Goal: Information Seeking & Learning: Check status

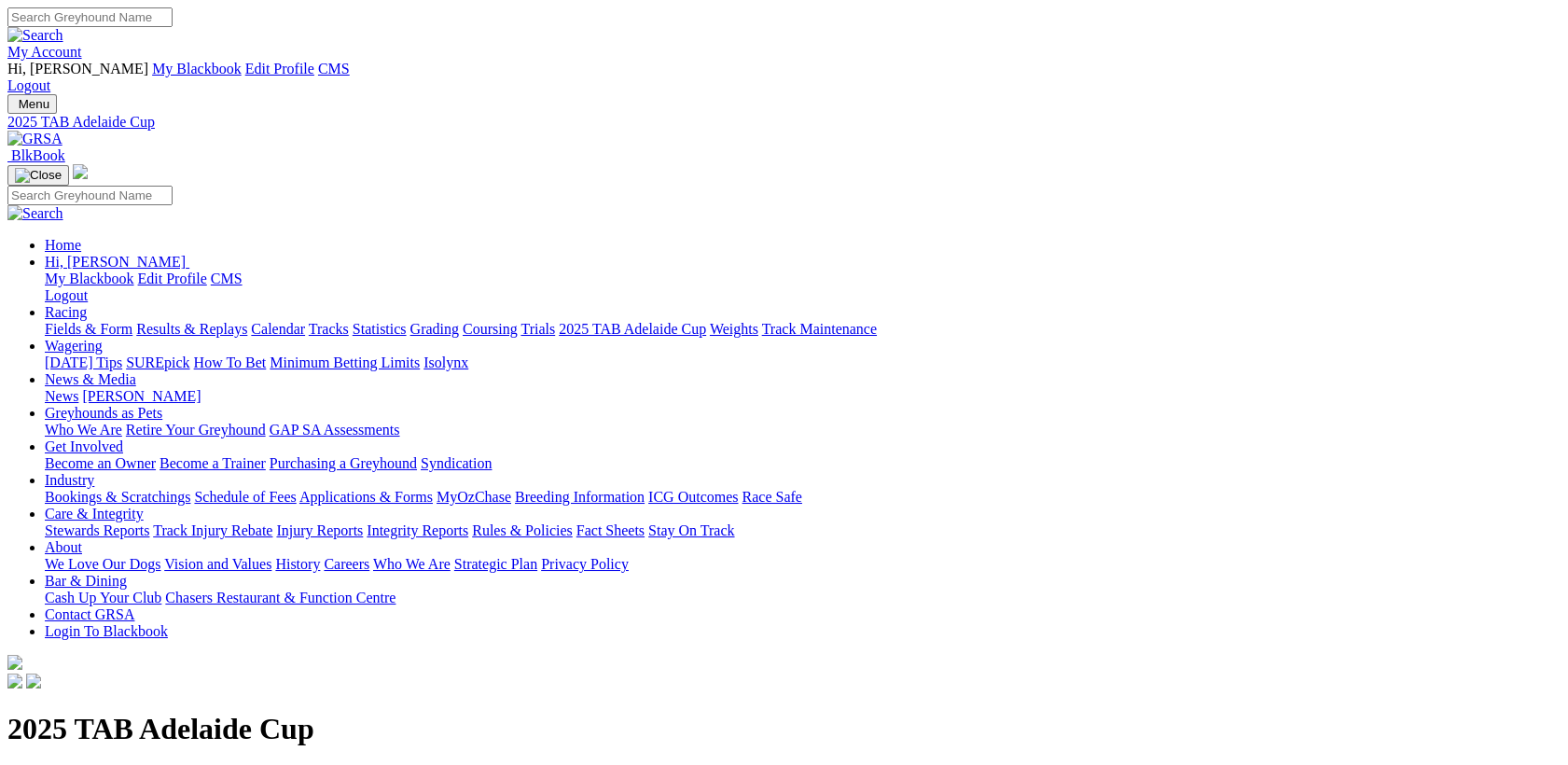
click at [62, 131] on img at bounding box center [36, 139] width 55 height 17
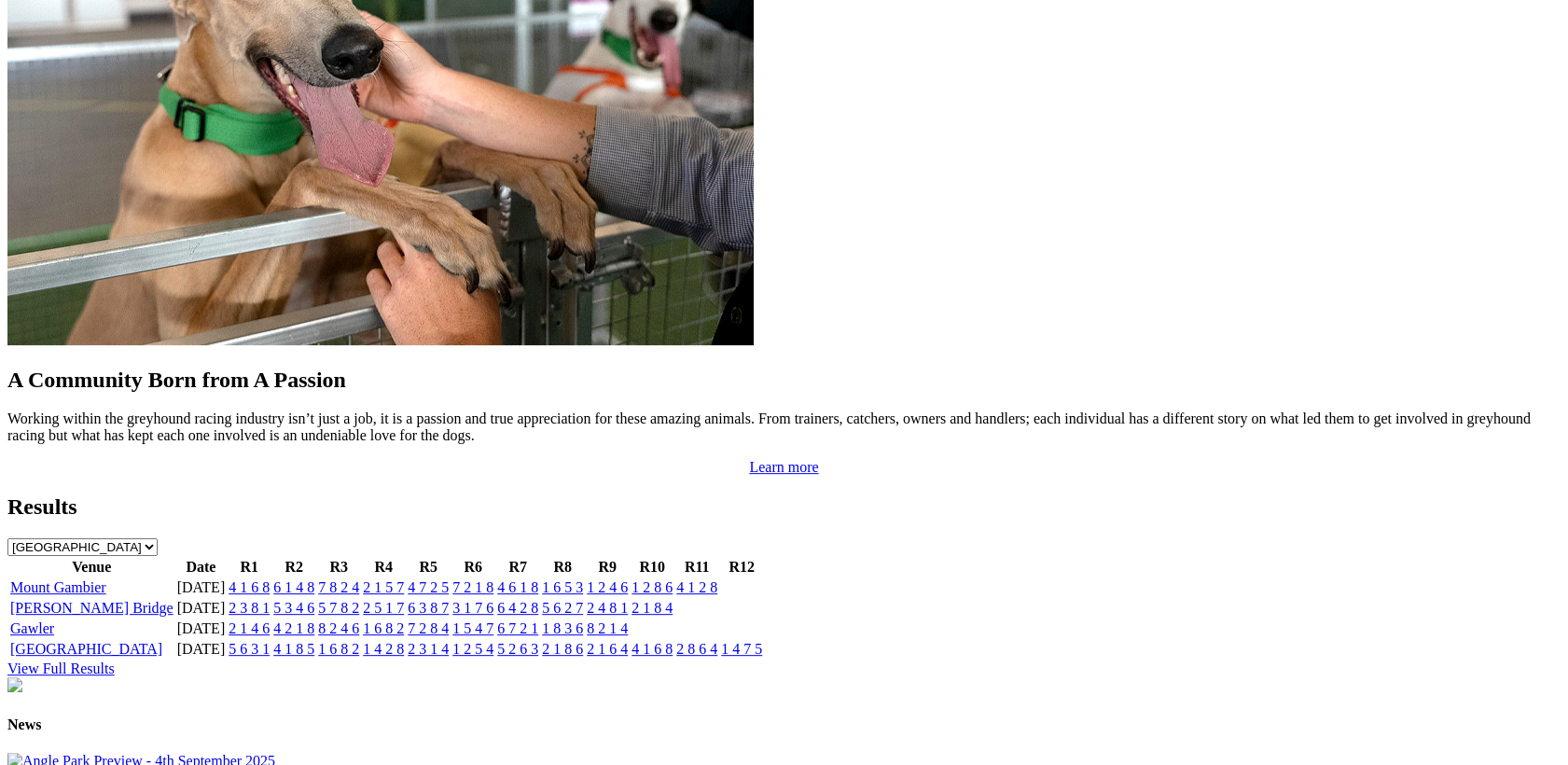
scroll to position [1451, 0]
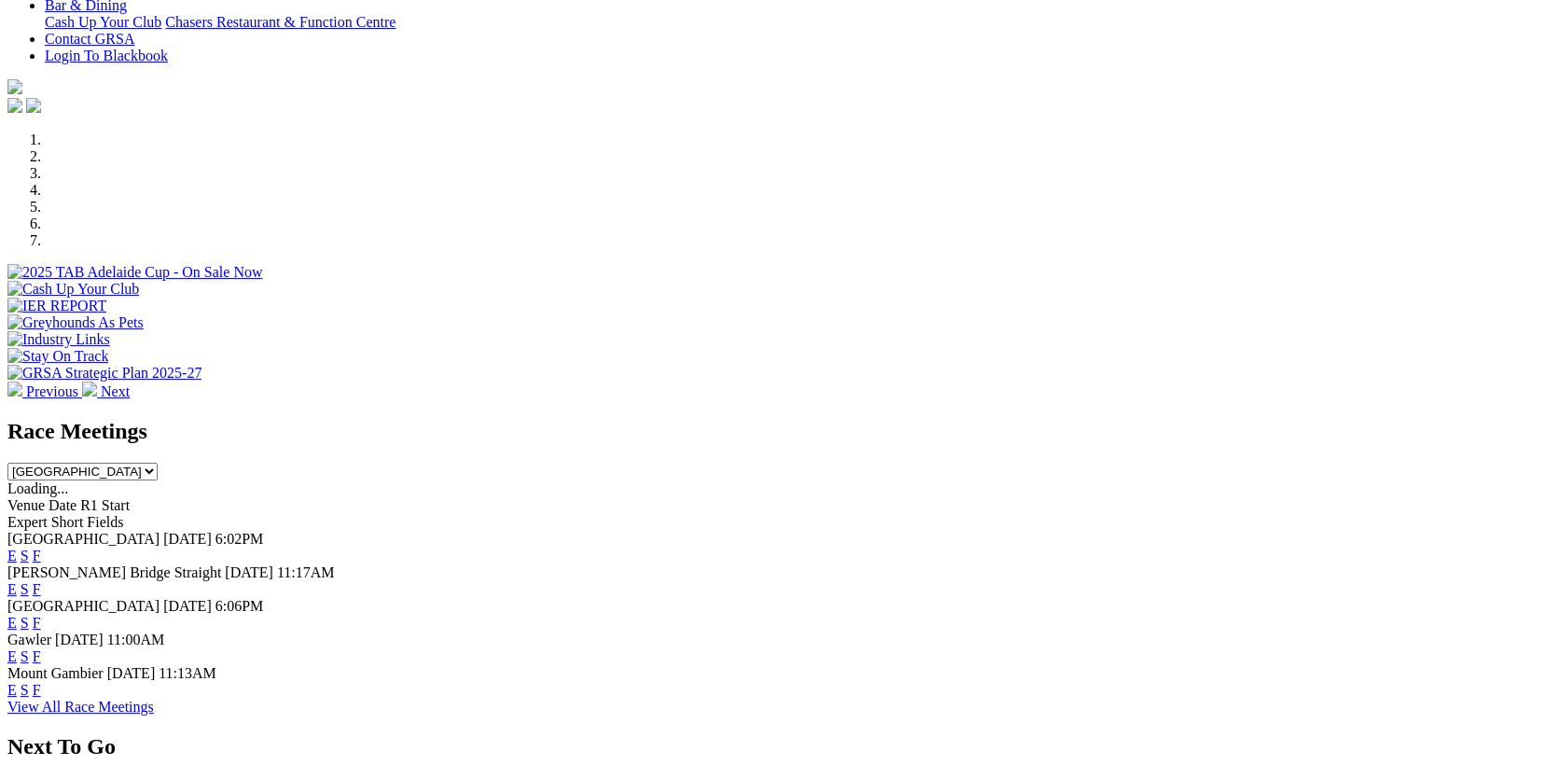
scroll to position [484, 0]
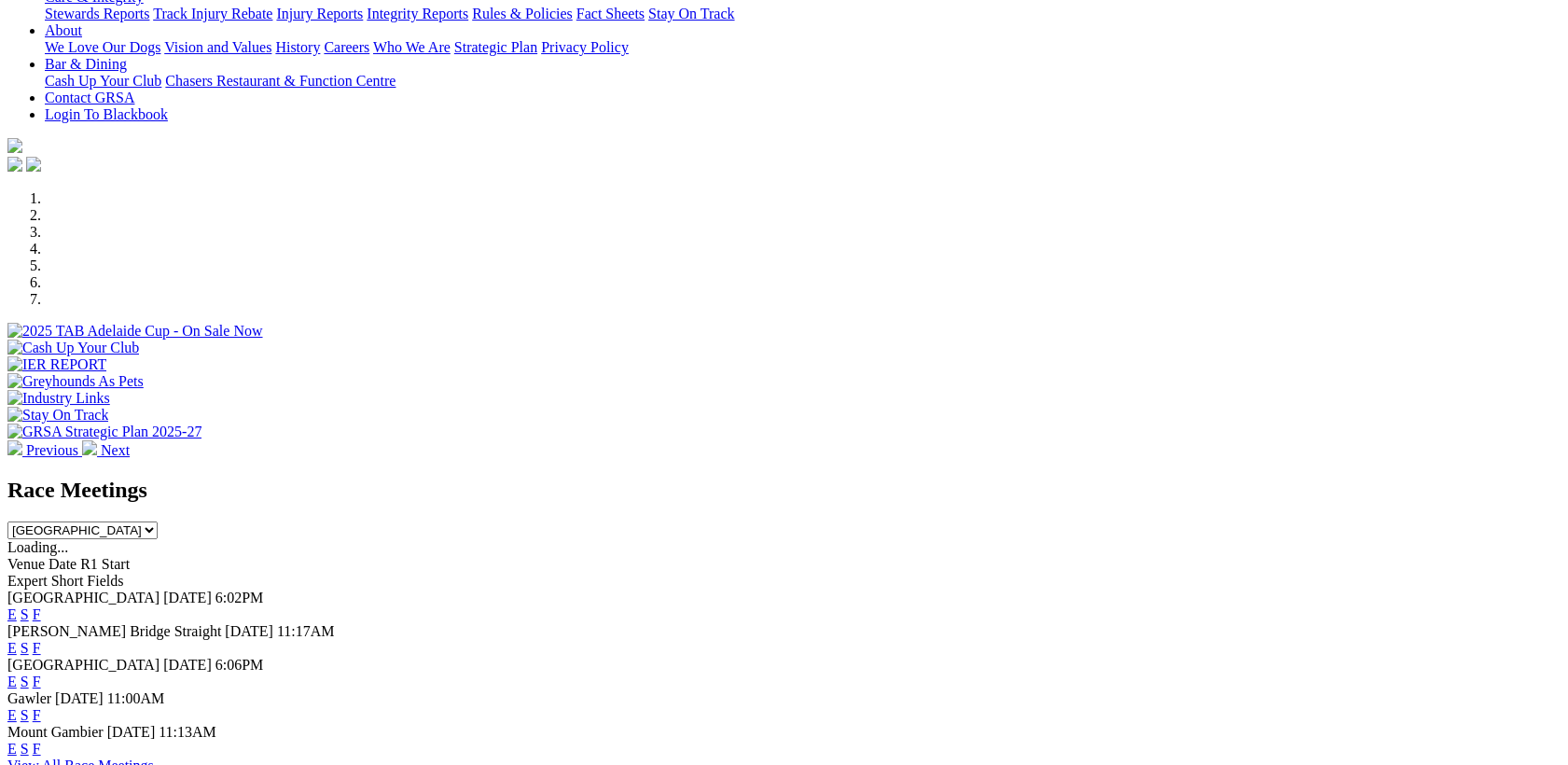
click at [154, 758] on link "View All Race Meetings" at bounding box center [81, 766] width 147 height 16
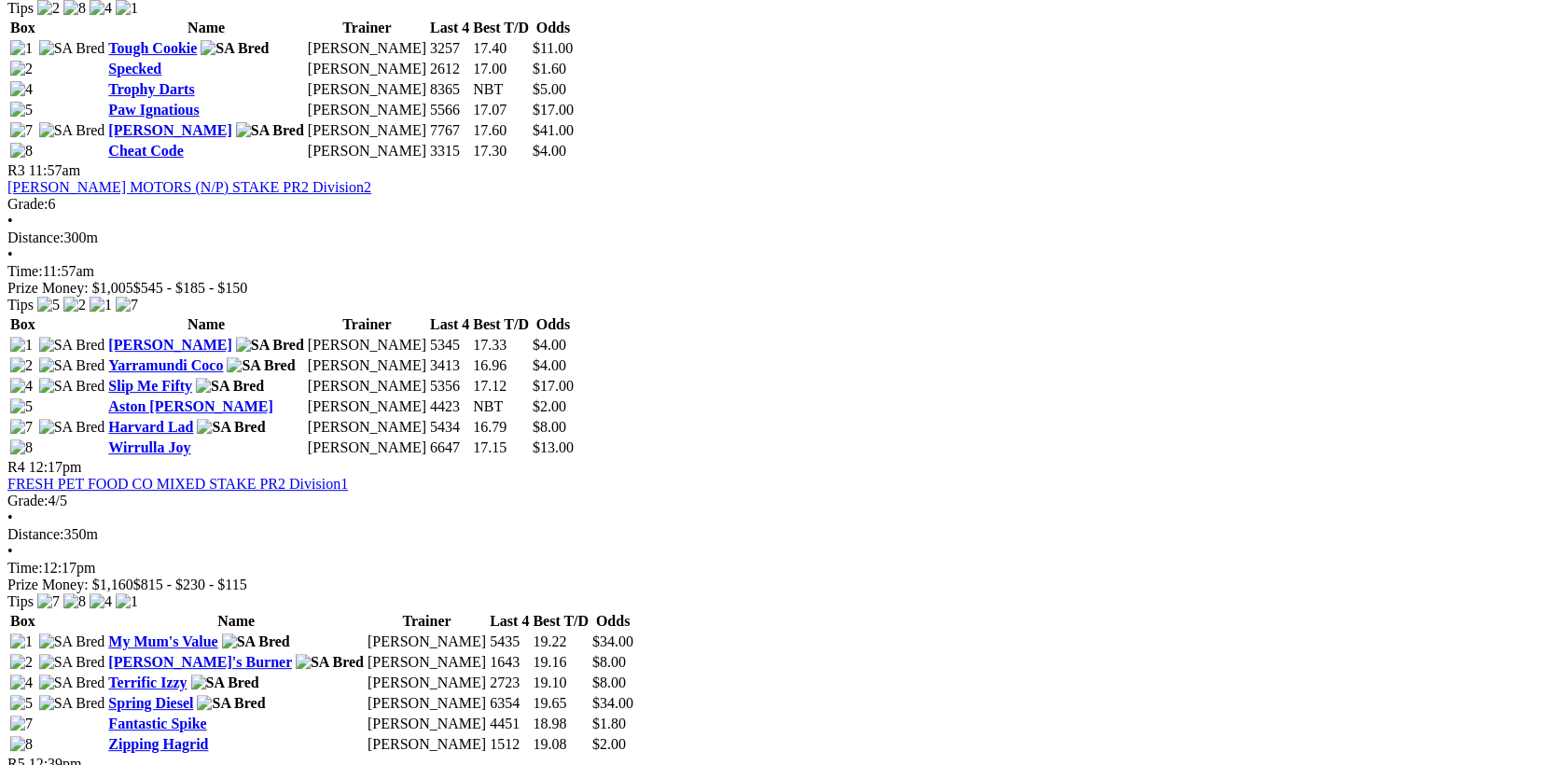
scroll to position [725, 0]
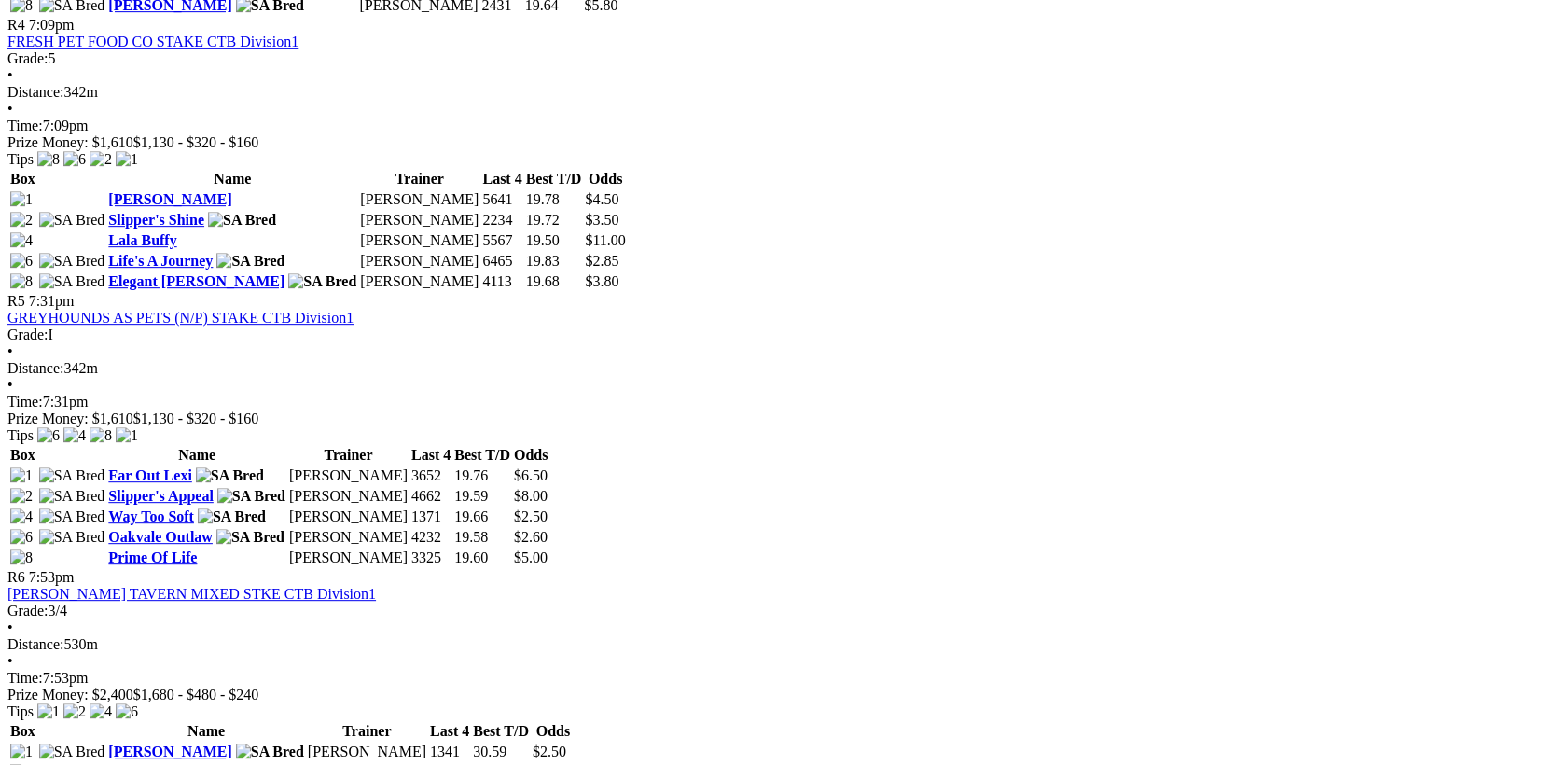
scroll to position [1451, 0]
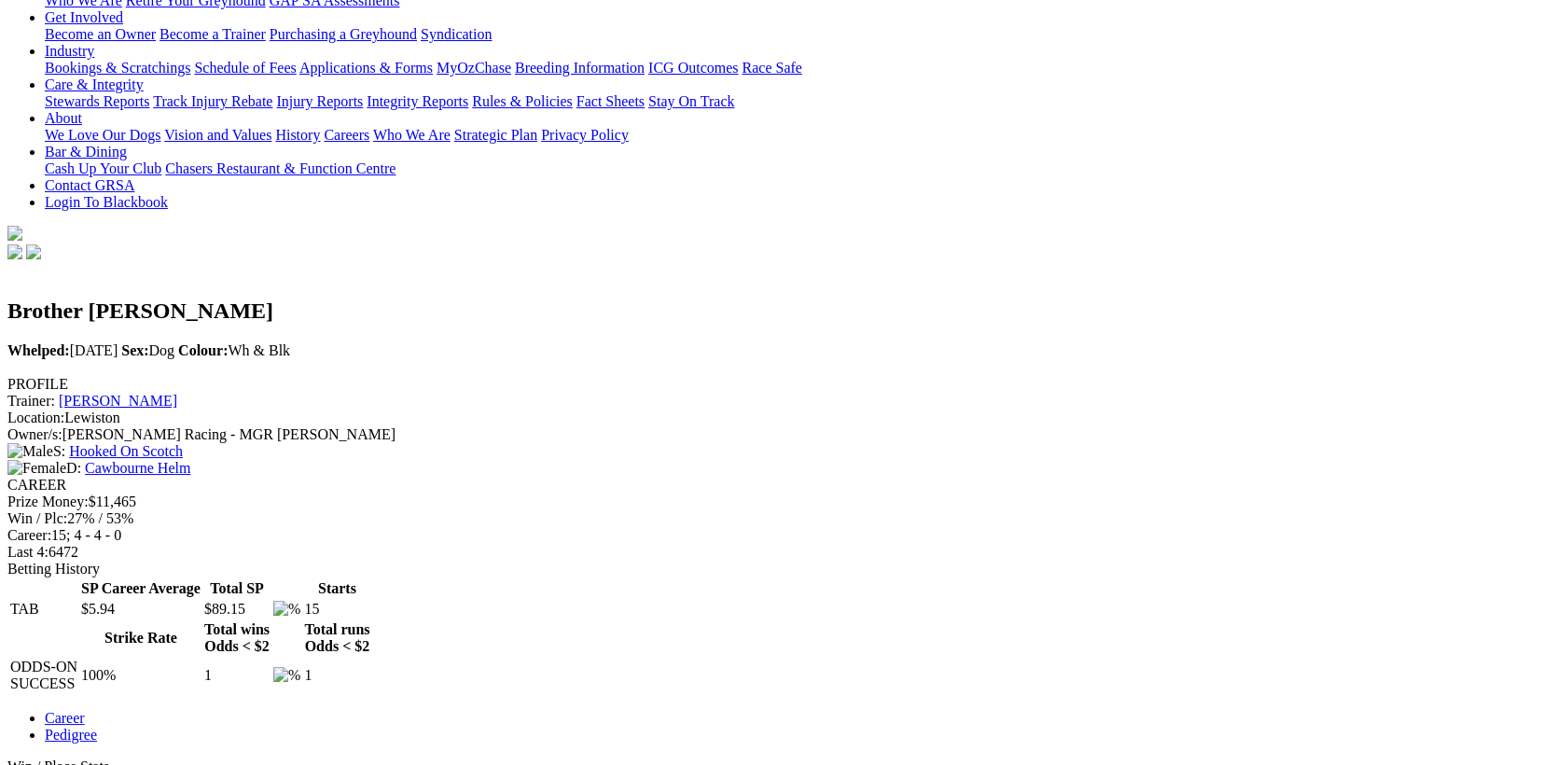
scroll to position [242, 0]
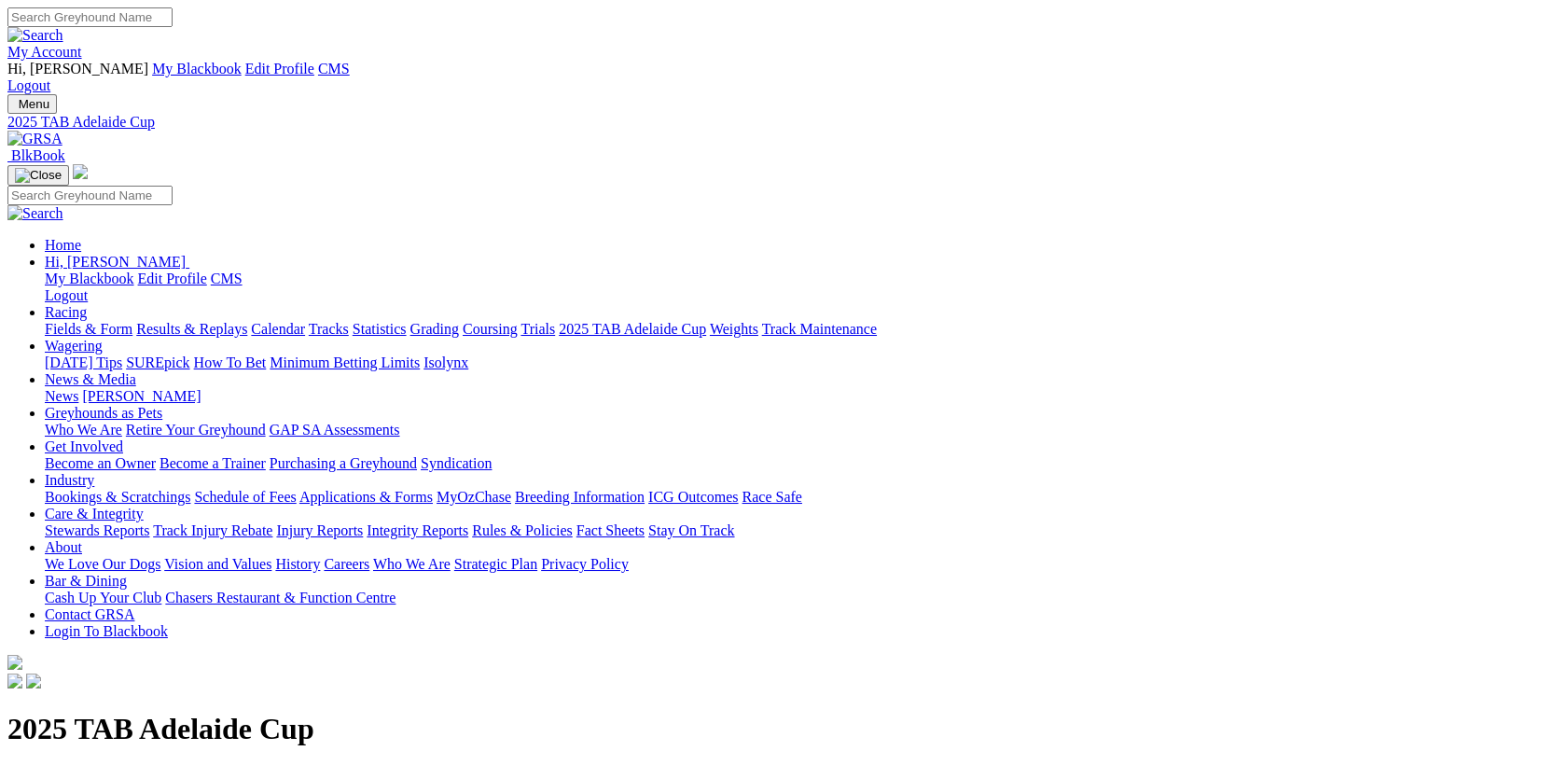
click at [62, 131] on img at bounding box center [36, 139] width 55 height 17
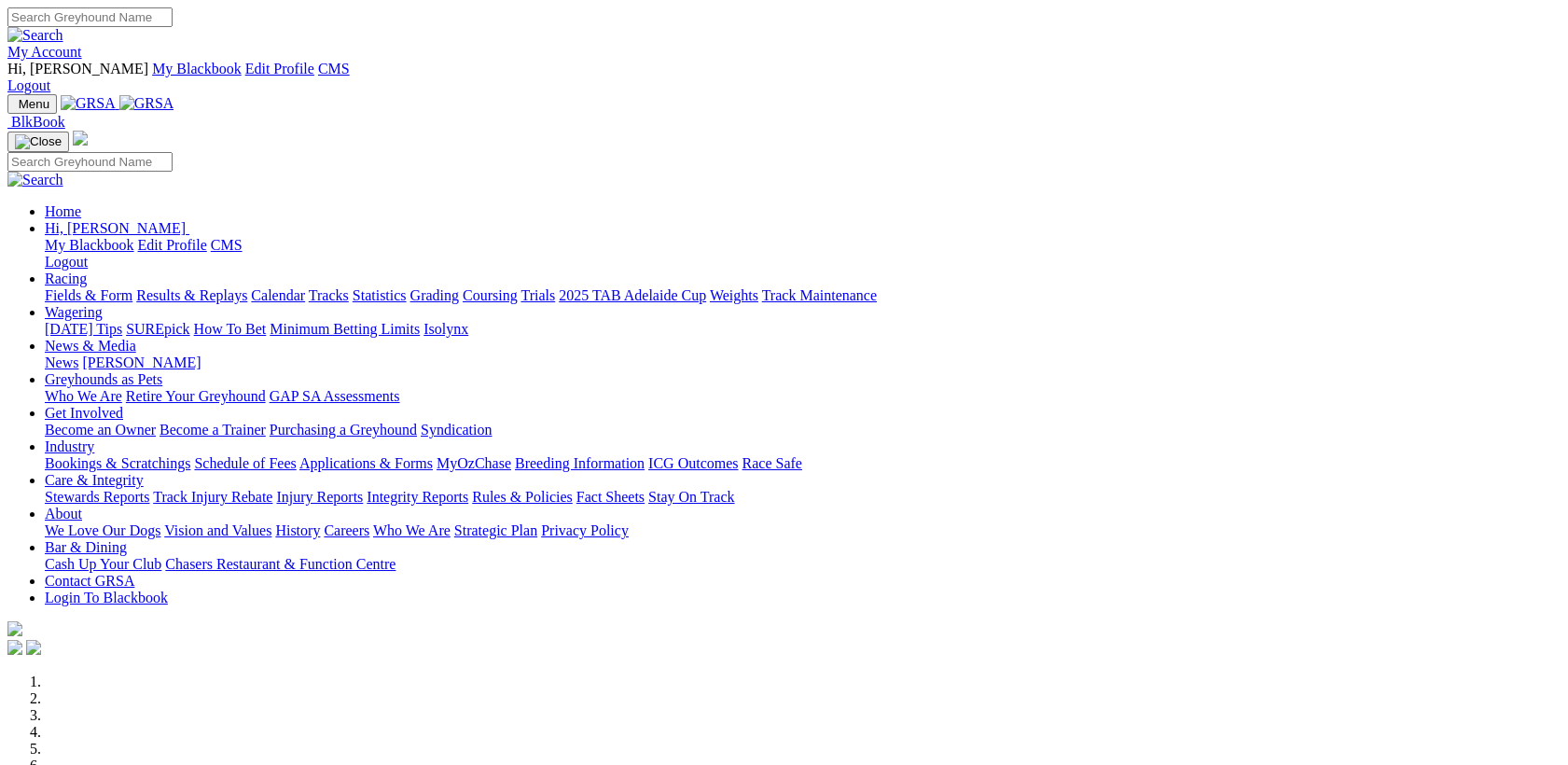
click at [87, 271] on link "Racing" at bounding box center [65, 278] width 42 height 16
click at [248, 287] on link "Results & Replays" at bounding box center [191, 295] width 111 height 16
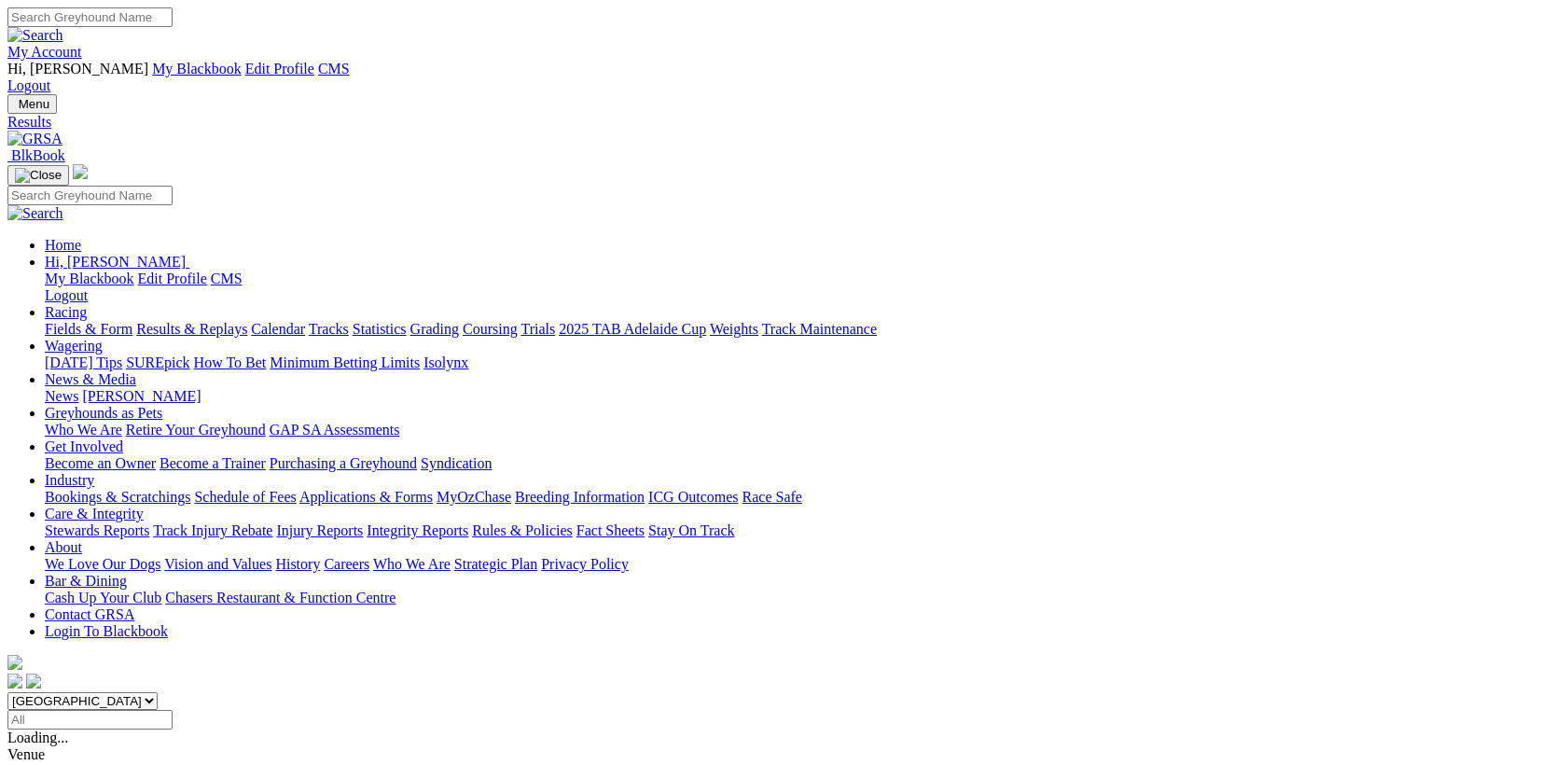
click at [172, 710] on input "Select date" at bounding box center [90, 719] width 165 height 20
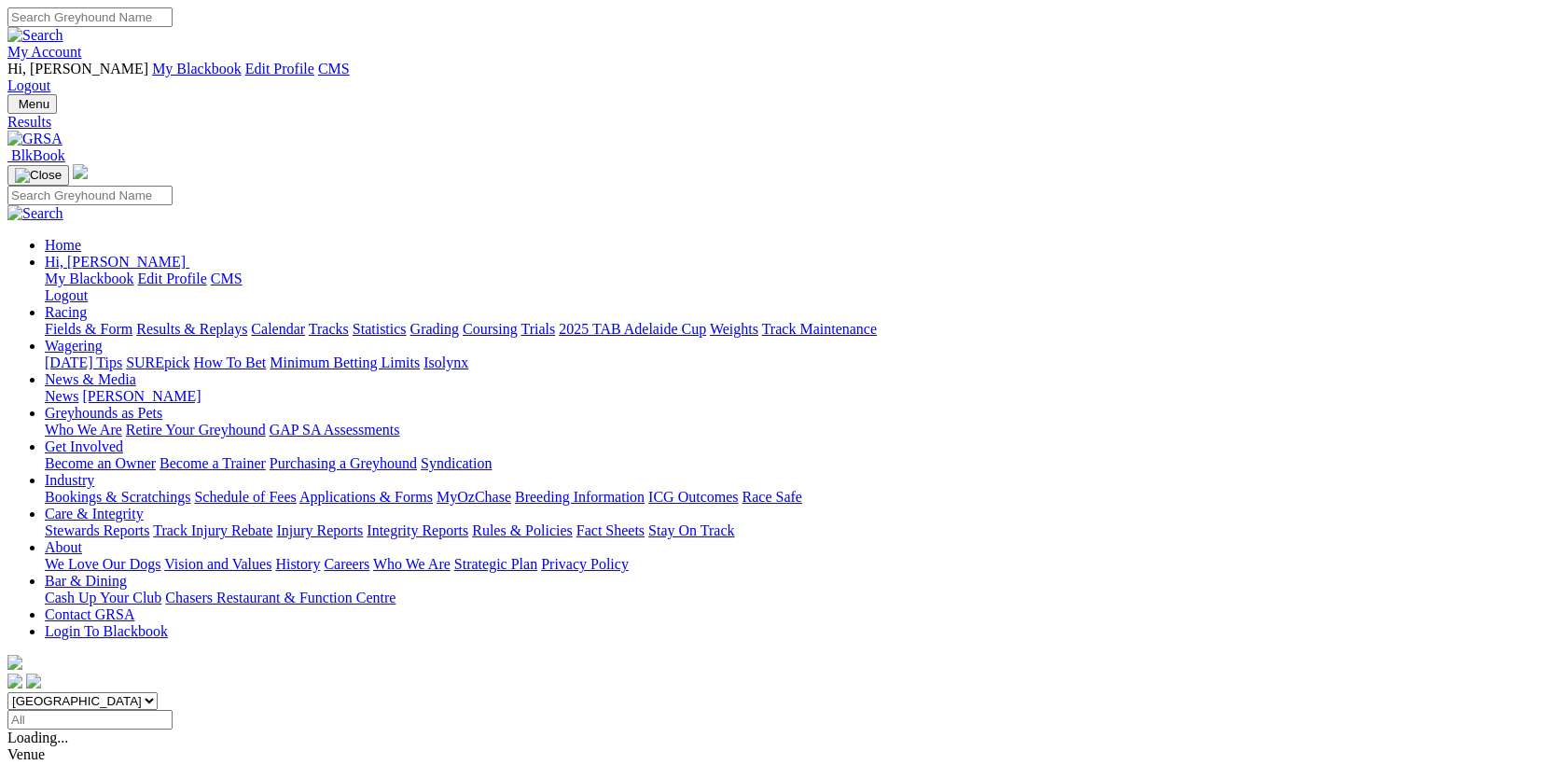
type input "Saturday, 29 Mar 2025"
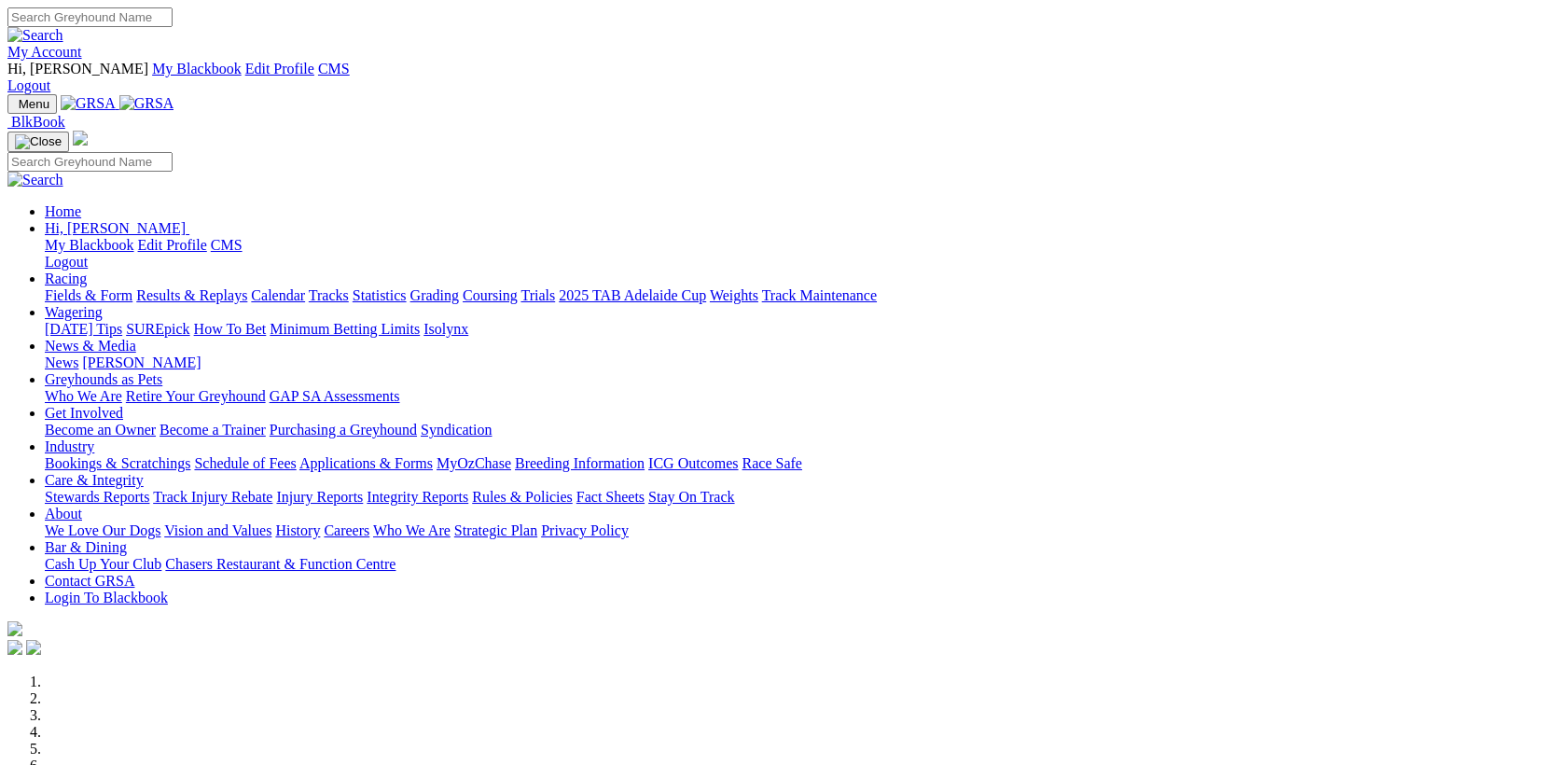
click at [87, 271] on link "Racing" at bounding box center [65, 278] width 42 height 16
click at [248, 287] on link "Results & Replays" at bounding box center [191, 295] width 111 height 16
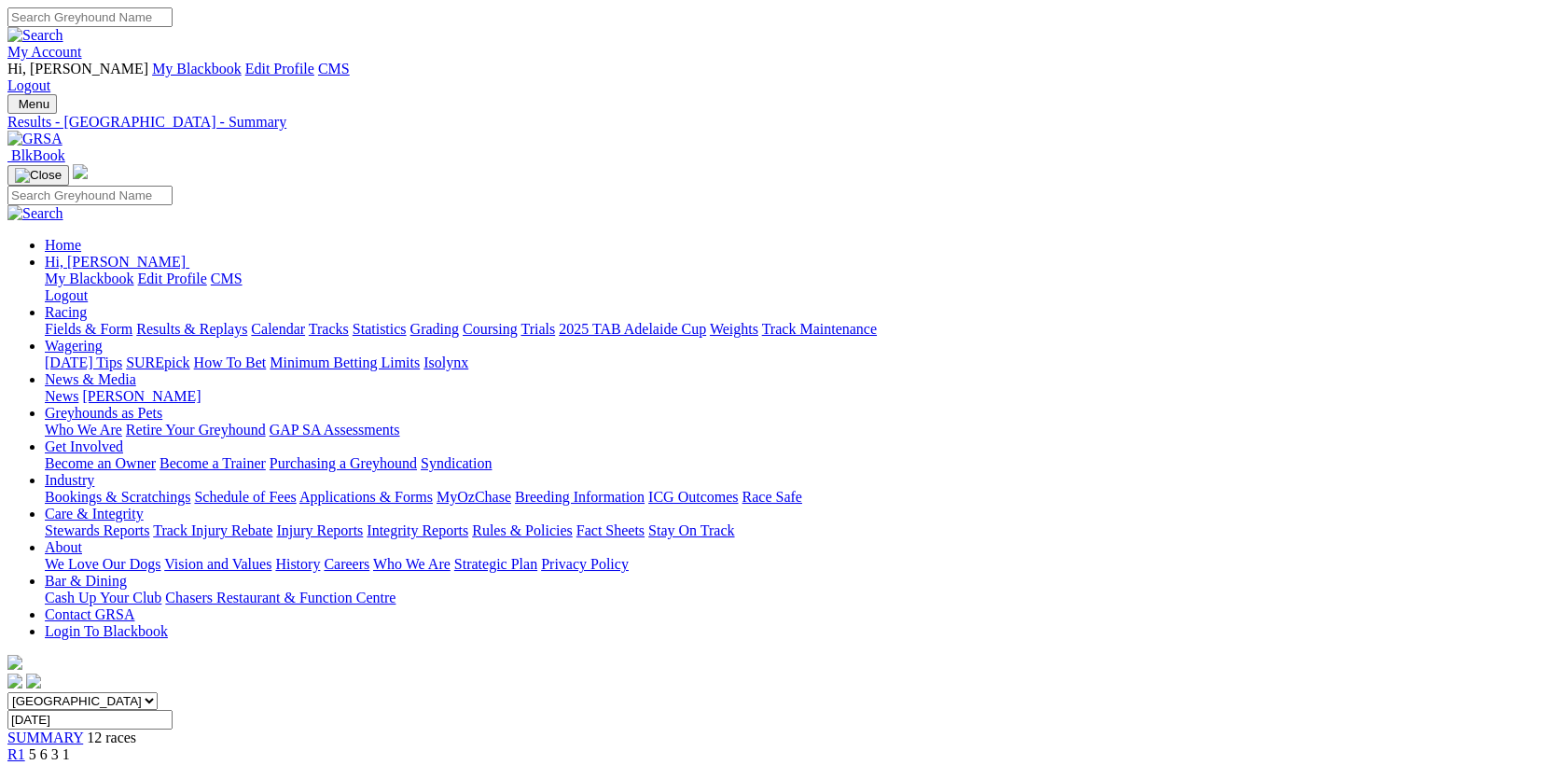
click at [62, 131] on link at bounding box center [36, 139] width 55 height 16
